Goal: Information Seeking & Learning: Learn about a topic

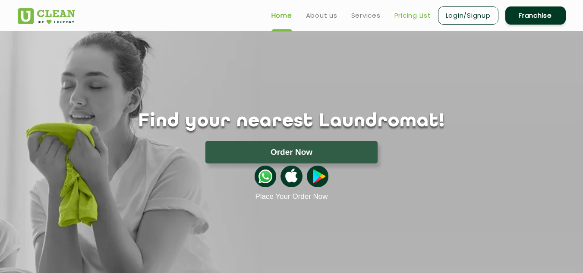
click at [406, 13] on link "Pricing List" at bounding box center [412, 15] width 37 height 10
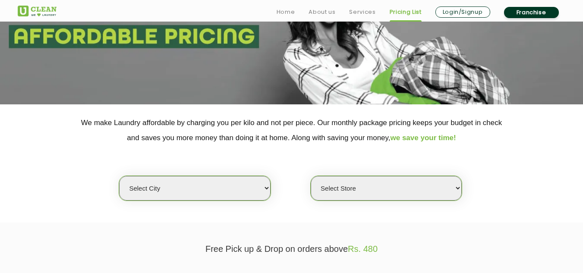
scroll to position [101, 0]
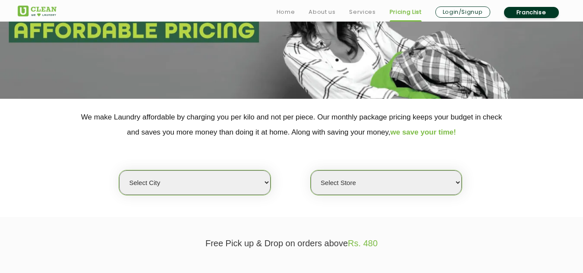
click at [238, 177] on select "Select city [GEOGRAPHIC_DATA] [GEOGRAPHIC_DATA] [GEOGRAPHIC_DATA] [GEOGRAPHIC_D…" at bounding box center [194, 182] width 151 height 25
click at [144, 185] on select "Select city [GEOGRAPHIC_DATA] [GEOGRAPHIC_DATA] [GEOGRAPHIC_DATA] [GEOGRAPHIC_D…" at bounding box center [194, 182] width 151 height 25
select select "129"
click at [119, 170] on select "Select city [GEOGRAPHIC_DATA] [GEOGRAPHIC_DATA] [GEOGRAPHIC_DATA] [GEOGRAPHIC_D…" at bounding box center [194, 182] width 151 height 25
select select "0"
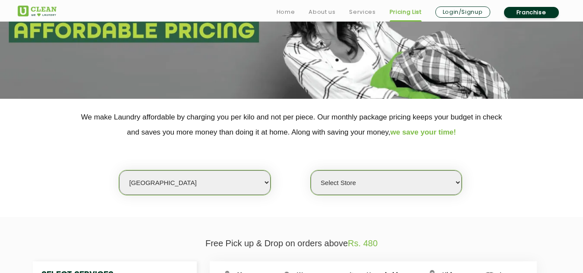
click at [269, 246] on p "Free Pick up & Drop on orders above Rs. 480" at bounding box center [292, 244] width 548 height 10
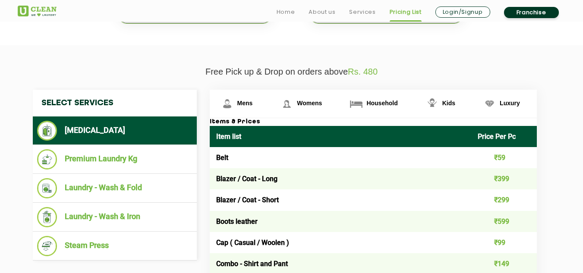
scroll to position [288, 0]
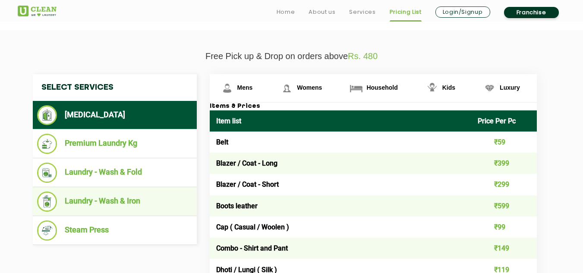
click at [92, 200] on li "Laundry - Wash & Iron" at bounding box center [114, 202] width 155 height 20
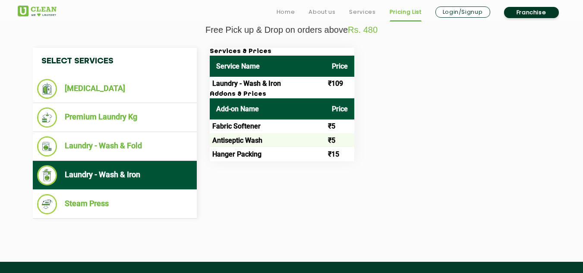
scroll to position [316, 0]
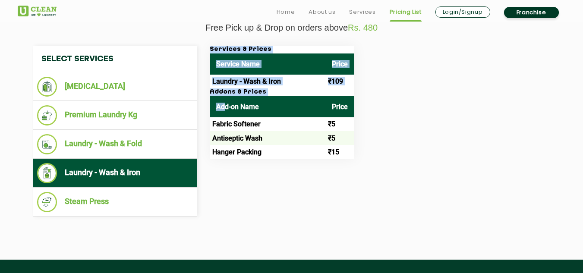
drag, startPoint x: 226, startPoint y: 105, endPoint x: 376, endPoint y: 113, distance: 150.4
click at [376, 113] on div "Services & Prices Service Name Price Laundry - Wash & Iron ₹109 Addons & Prices…" at bounding box center [380, 102] width 354 height 113
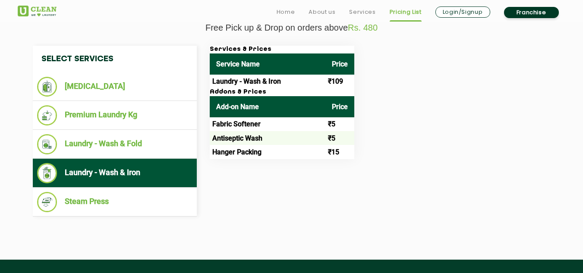
click at [379, 155] on div "Services & Prices Service Name Price Laundry - Wash & Iron ₹109 Addons & Prices…" at bounding box center [380, 102] width 354 height 113
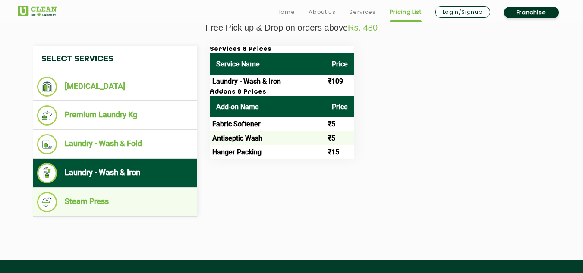
click at [110, 198] on li "Steam Press" at bounding box center [114, 202] width 155 height 20
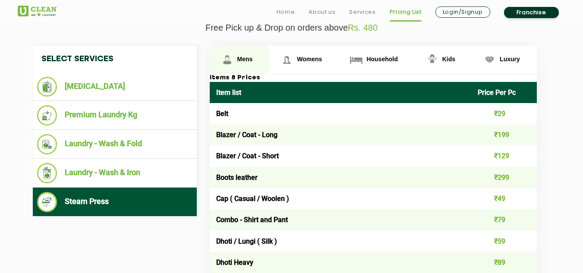
click at [243, 60] on span "Mens" at bounding box center [245, 59] width 16 height 7
click at [246, 59] on span "Mens" at bounding box center [245, 59] width 16 height 7
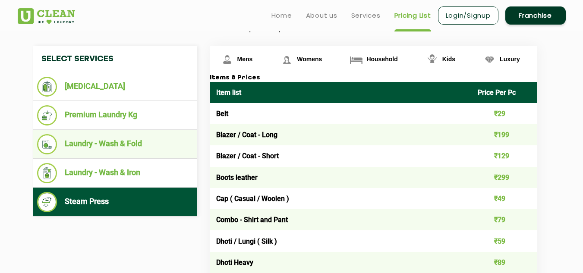
click at [100, 143] on li "Laundry - Wash & Fold" at bounding box center [114, 144] width 155 height 20
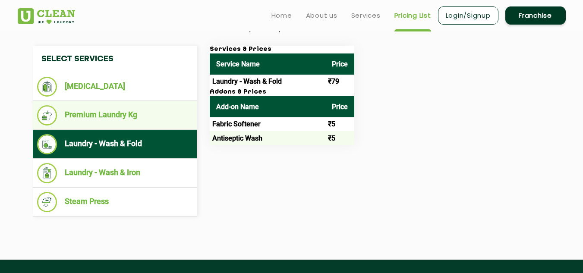
click at [106, 118] on li "Premium Laundry Kg" at bounding box center [114, 115] width 155 height 20
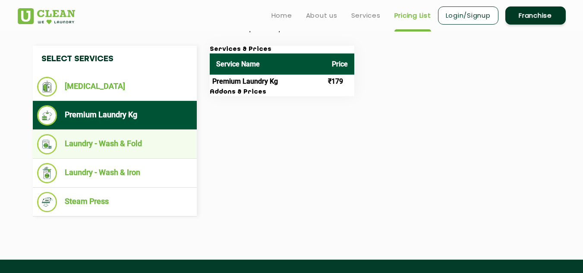
click at [100, 145] on li "Laundry - Wash & Fold" at bounding box center [114, 144] width 155 height 20
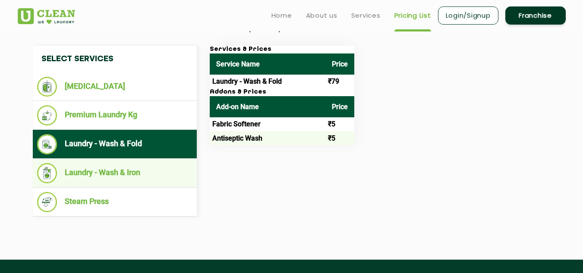
click at [106, 170] on li "Laundry - Wash & Iron" at bounding box center [114, 173] width 155 height 20
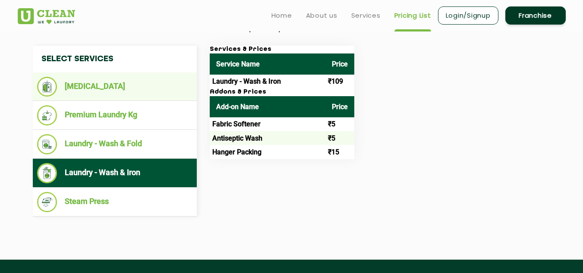
click at [92, 85] on li "[MEDICAL_DATA]" at bounding box center [114, 87] width 155 height 20
